Goal: Task Accomplishment & Management: Use online tool/utility

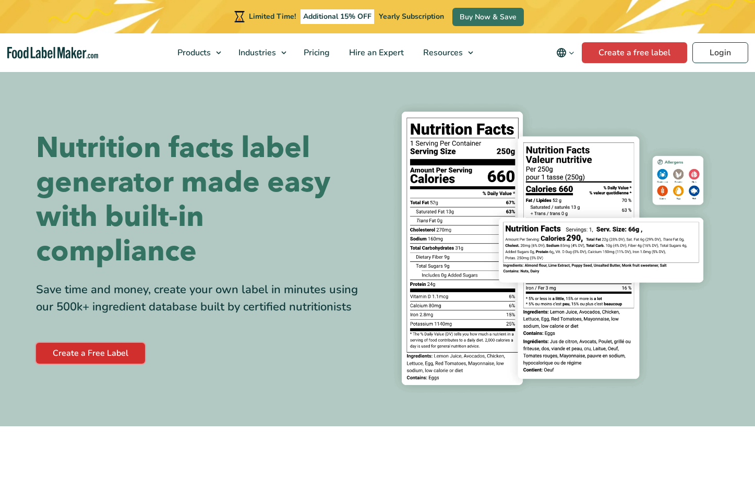
click at [104, 352] on link "Create a Free Label" at bounding box center [90, 353] width 109 height 21
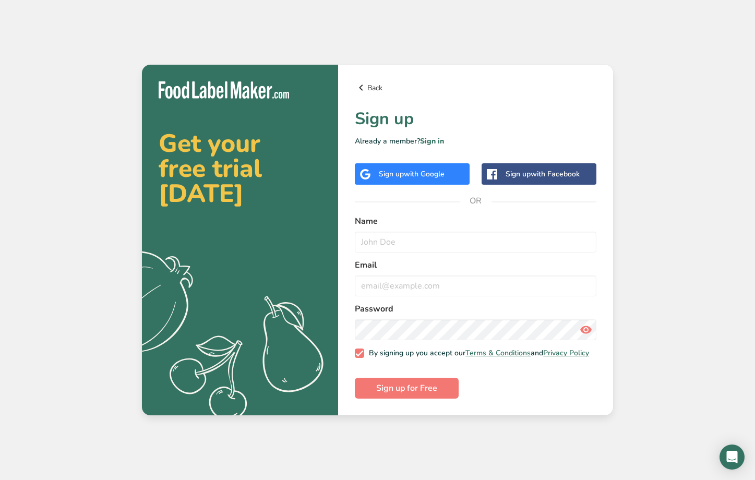
click at [378, 84] on link "Back" at bounding box center [476, 87] width 242 height 13
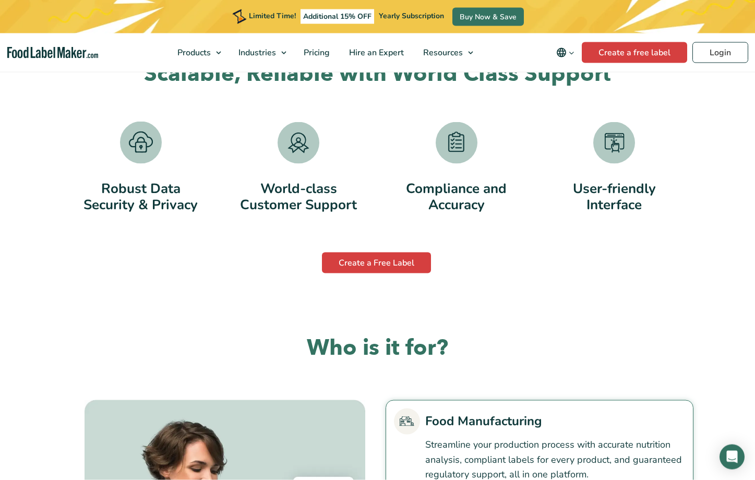
scroll to position [2079, 0]
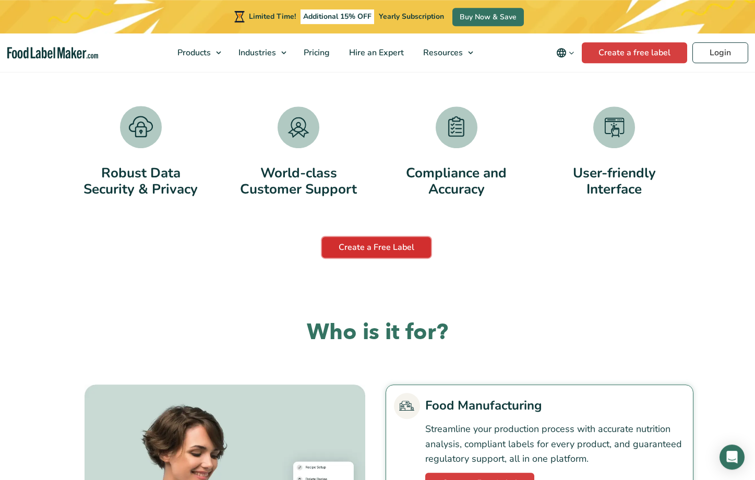
click at [392, 247] on link "Create a Free Label" at bounding box center [376, 247] width 109 height 21
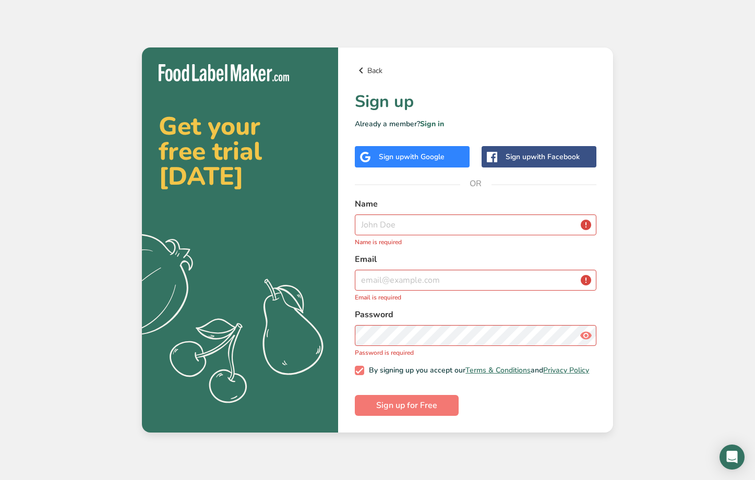
click at [357, 67] on icon at bounding box center [361, 70] width 13 height 19
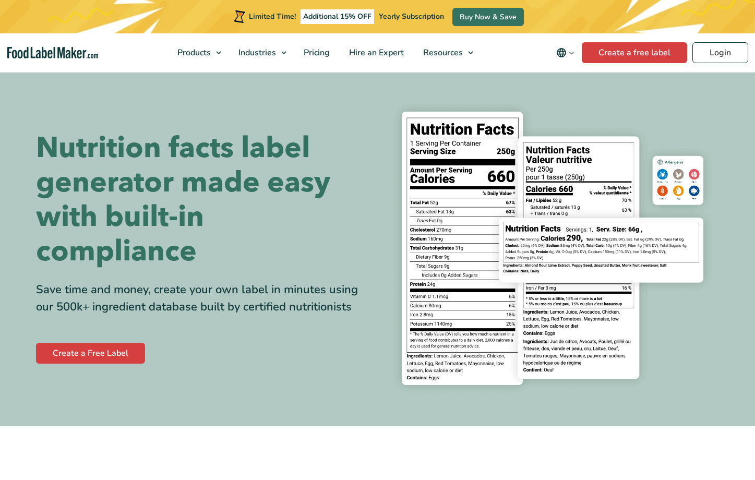
scroll to position [2079, 0]
